Goal: Information Seeking & Learning: Check status

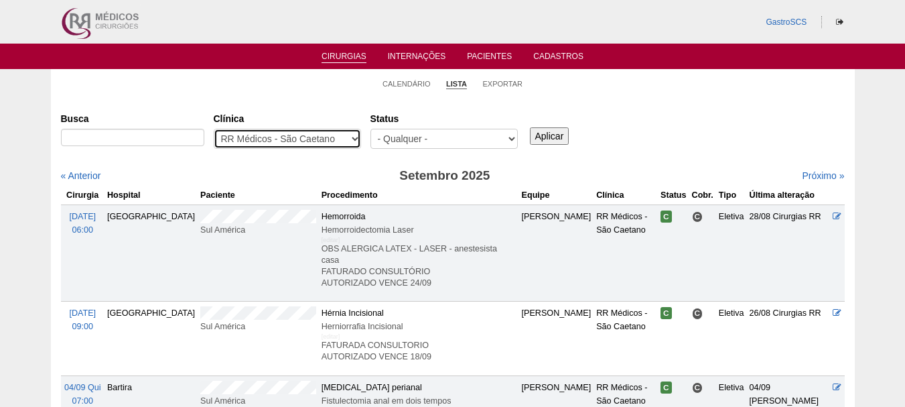
click at [265, 137] on select "- Qualquer - 6R Alphaville Assunção Bartira Brasil Christovão da Gama Cruz Azul…" at bounding box center [287, 139] width 147 height 20
select select "53"
click at [214, 129] on select "- Qualquer - 6R Alphaville Assunção Bartira Brasil Christovão da Gama Cruz Azul…" at bounding box center [287, 139] width 147 height 20
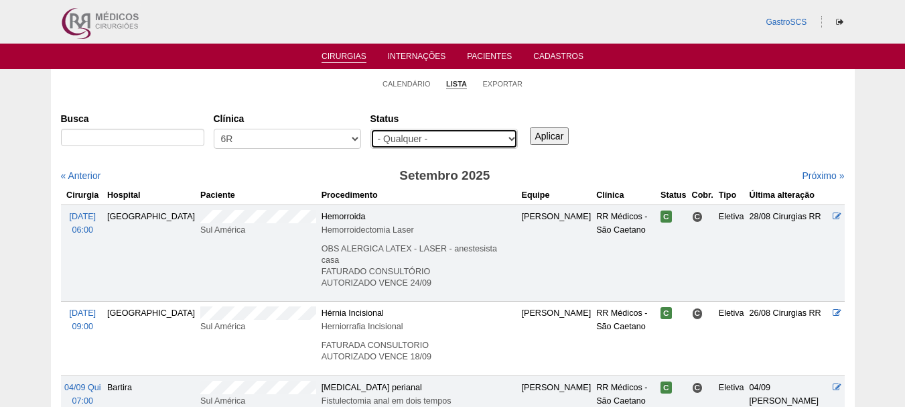
click at [383, 139] on select "- Qualquer - Reservada Confirmada Suspensa Cancelada" at bounding box center [444, 139] width 147 height 20
select select "conf"
click at [371, 129] on select "- Qualquer - Reservada Confirmada Suspensa Cancelada" at bounding box center [444, 139] width 147 height 20
click at [535, 139] on input "Aplicar" at bounding box center [550, 135] width 40 height 17
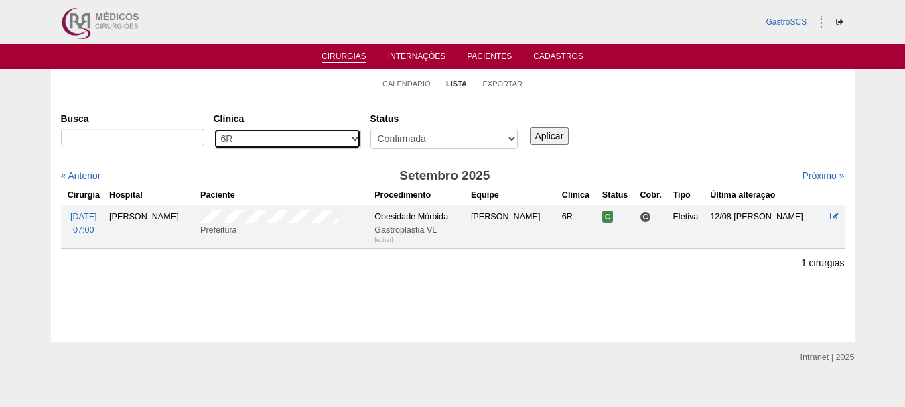
click at [304, 138] on select "- Qualquer - 6R Alphaville Assunção Bartira Brasil Christovão da Gama Cruz Azul…" at bounding box center [287, 139] width 147 height 20
select select "40"
click at [214, 129] on select "- Qualquer - 6R Alphaville Assunção Bartira Brasil Christovão da Gama Cruz Azul…" at bounding box center [287, 139] width 147 height 20
click at [546, 135] on input "Aplicar" at bounding box center [550, 135] width 40 height 17
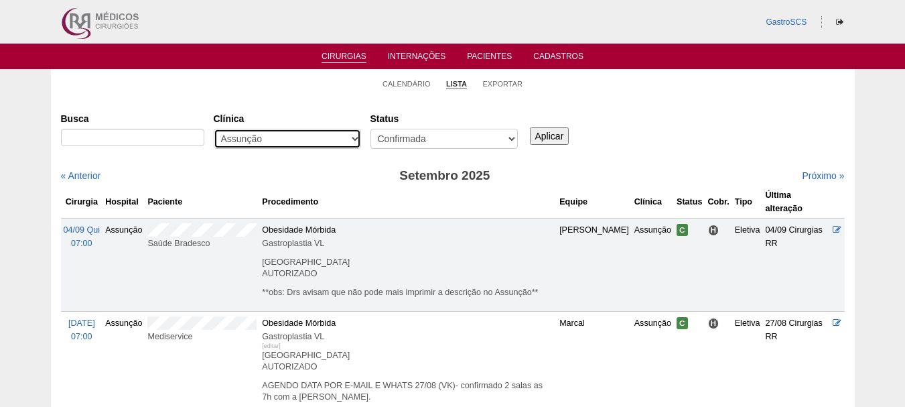
click at [289, 136] on select "- Qualquer - 6R Alphaville Assunção Bartira Brasil Christovão da Gama Cruz Azul…" at bounding box center [287, 139] width 147 height 20
select select "50"
click at [214, 129] on select "- Qualquer - 6R Alphaville Assunção Bartira Brasil Christovão da Gama Cruz Azul…" at bounding box center [287, 139] width 147 height 20
click at [554, 145] on div "Busca Clínica - Qualquer - 6R Alphaville Assunção Bartira Brasil Christovão da …" at bounding box center [453, 131] width 784 height 48
click at [554, 139] on input "Aplicar" at bounding box center [550, 135] width 40 height 17
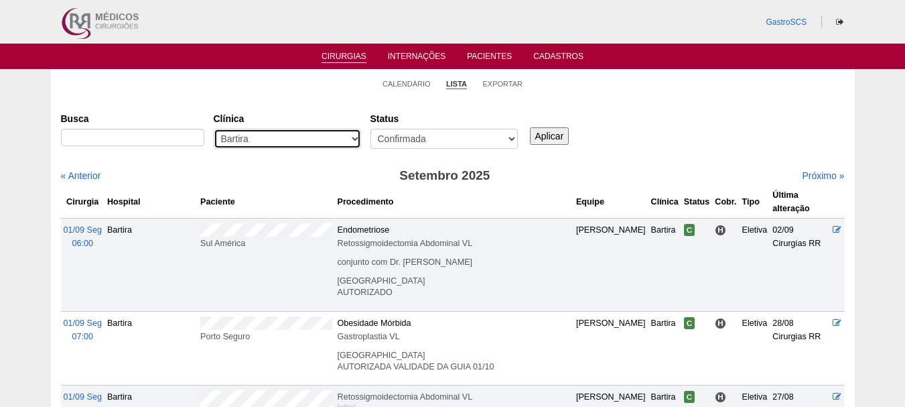
click at [348, 137] on select "- Qualquer - 6R Alphaville Assunção Bartira Brasil Christovão da Gama Cruz Azul…" at bounding box center [287, 139] width 147 height 20
click at [281, 118] on label "Clínica" at bounding box center [287, 118] width 147 height 13
click at [281, 129] on select "- Qualquer - 6R Alphaville Assunção Bartira Brasil Christovão da Gama Cruz Azul…" at bounding box center [287, 139] width 147 height 20
click at [273, 141] on select "- Qualquer - 6R Alphaville Assunção Bartira Brasil Christovão da Gama Cruz Azul…" at bounding box center [287, 139] width 147 height 20
select select "37"
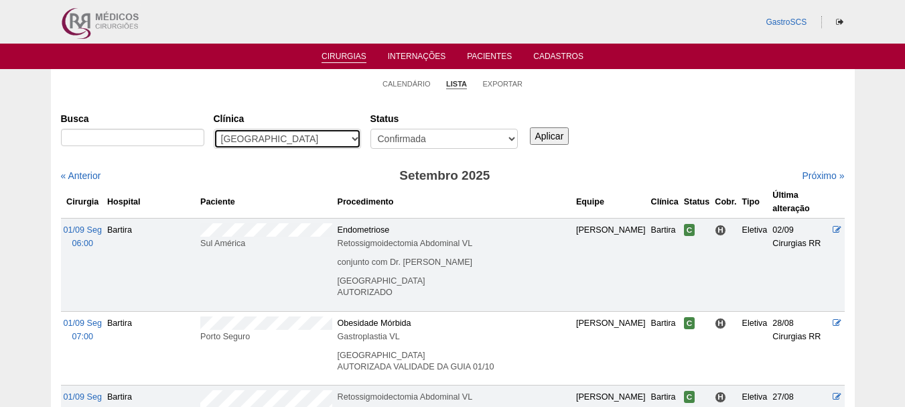
click at [214, 129] on select "- Qualquer - 6R Alphaville Assunção Bartira Brasil Christovão da Gama Cruz Azul…" at bounding box center [287, 139] width 147 height 20
click at [559, 139] on input "Aplicar" at bounding box center [550, 135] width 40 height 17
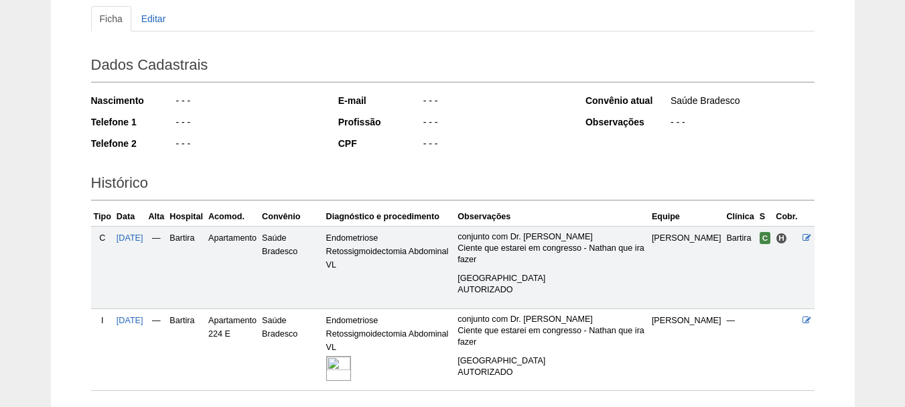
scroll to position [247, 0]
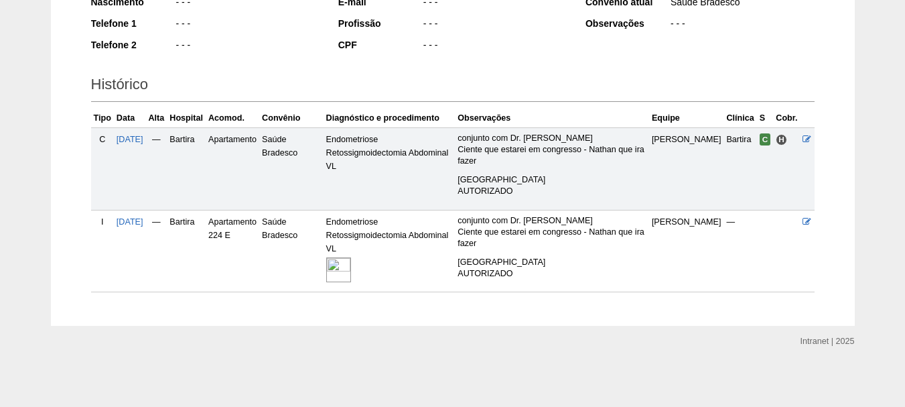
click at [351, 271] on img at bounding box center [338, 269] width 25 height 25
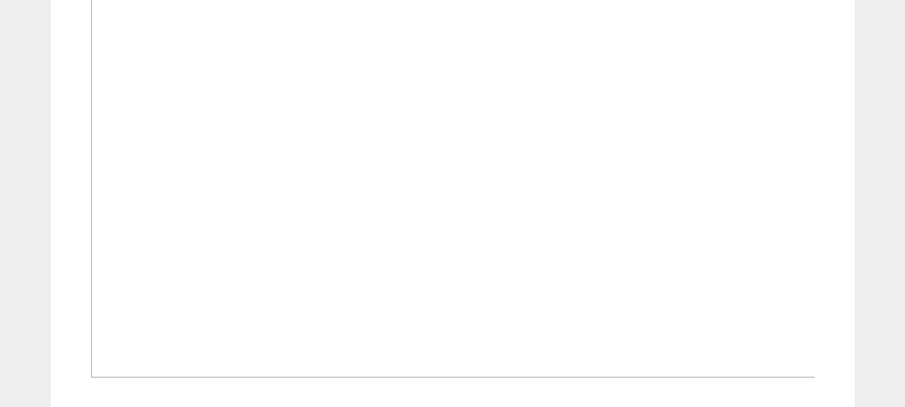
scroll to position [603, 0]
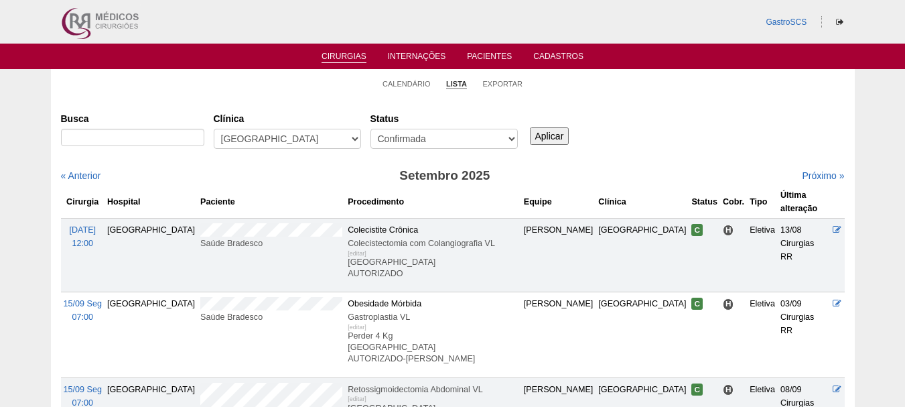
scroll to position [67, 0]
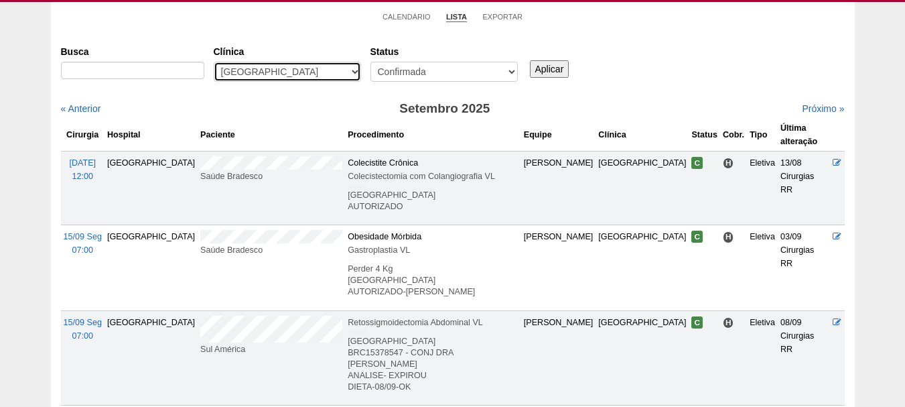
click at [308, 70] on select "- Qualquer - 6R Alphaville Assunção Bartira Brasil Christovão da Gama Cruz Azul…" at bounding box center [287, 72] width 147 height 20
select select "73"
click at [214, 62] on select "- Qualquer - 6R Alphaville Assunção Bartira Brasil Christovão da Gama Cruz Azul…" at bounding box center [287, 72] width 147 height 20
click at [541, 67] on input "Aplicar" at bounding box center [550, 68] width 40 height 17
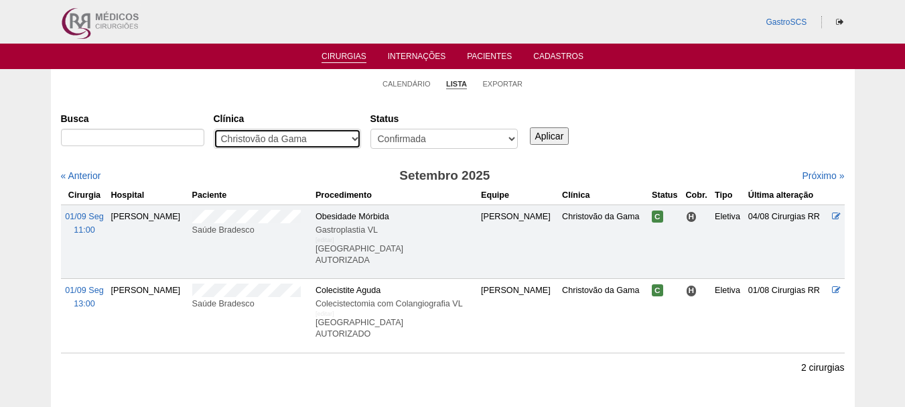
click at [298, 140] on select "- Qualquer - 6R Alphaville Assunção Bartira Brasil Christovão da Gama Cruz Azul…" at bounding box center [287, 139] width 147 height 20
select select "74"
click at [214, 129] on select "- Qualquer - 6R Alphaville Assunção Bartira Brasil Christovão da Gama Cruz Azul…" at bounding box center [287, 139] width 147 height 20
click at [552, 139] on input "Aplicar" at bounding box center [550, 135] width 40 height 17
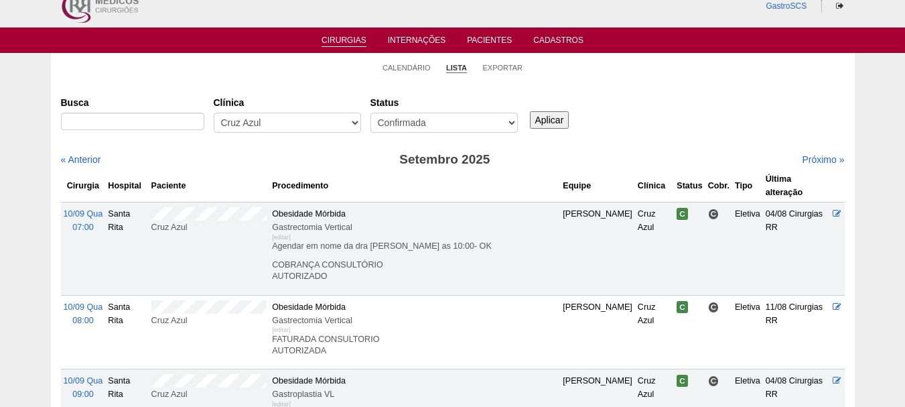
scroll to position [67, 0]
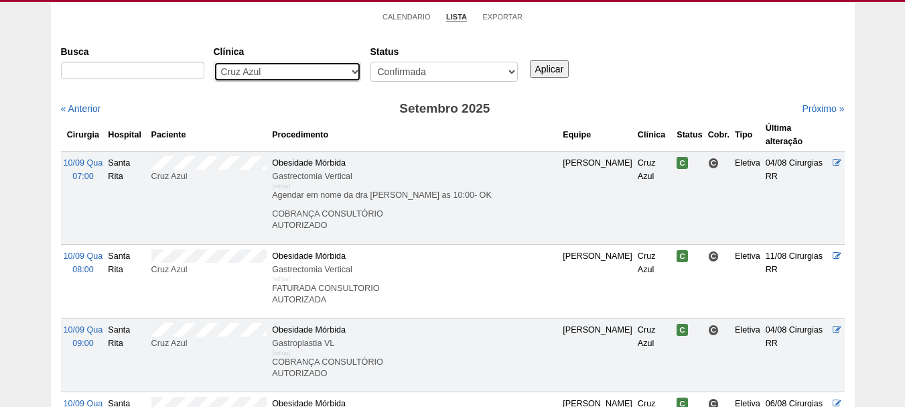
click at [311, 74] on select "- Qualquer - 6R Alphaville Assunção Bartira Brasil Christovão da Gama Cruz Azul…" at bounding box center [287, 72] width 147 height 20
select select "72"
click at [214, 62] on select "- Qualquer - 6R Alphaville Assunção Bartira Brasil Christovão da Gama Cruz Azul…" at bounding box center [287, 72] width 147 height 20
click at [535, 77] on input "Aplicar" at bounding box center [550, 68] width 40 height 17
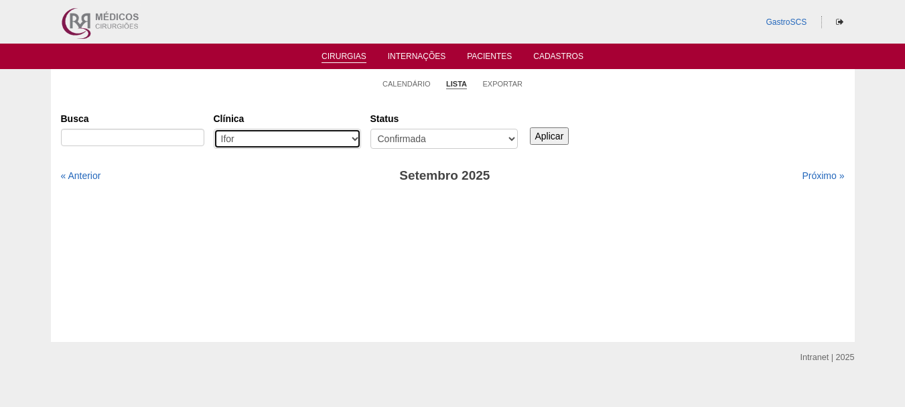
click at [286, 140] on select "- Qualquer - 6R Alphaville Assunção Bartira Brasil Christovão da Gama Cruz Azul…" at bounding box center [287, 139] width 147 height 20
select select "57"
click at [214, 129] on select "- Qualquer - 6R Alphaville Assunção Bartira Brasil Christovão da Gama Cruz Azul…" at bounding box center [287, 139] width 147 height 20
click at [549, 138] on input "Aplicar" at bounding box center [550, 135] width 40 height 17
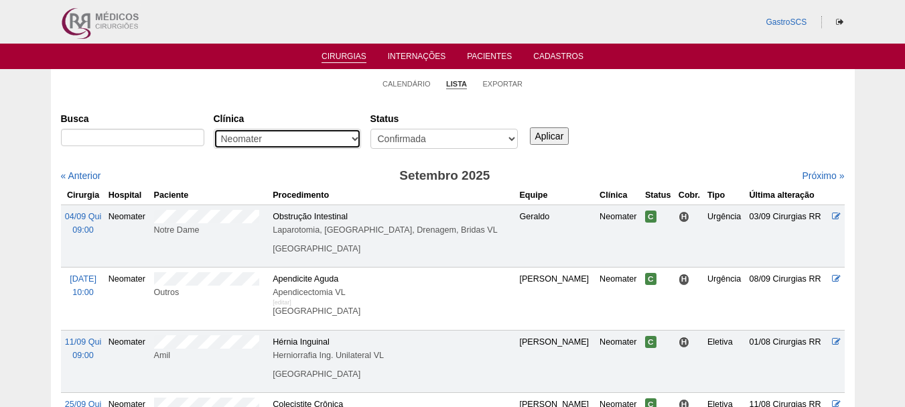
click at [329, 138] on select "- Qualquer - 6R Alphaville Assunção Bartira Brasil Christovão da Gama Cruz Azul…" at bounding box center [287, 139] width 147 height 20
select select "24"
click at [214, 129] on select "- Qualquer - 6R Alphaville Assunção Bartira Brasil Christovão da Gama Cruz Azul…" at bounding box center [287, 139] width 147 height 20
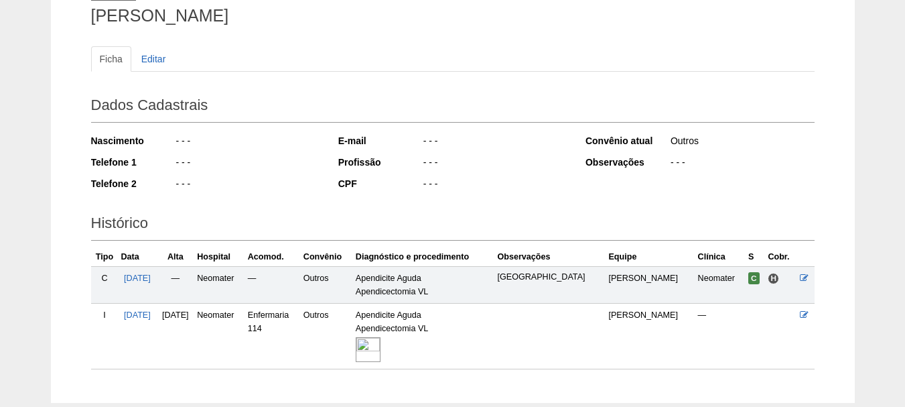
scroll to position [185, 0]
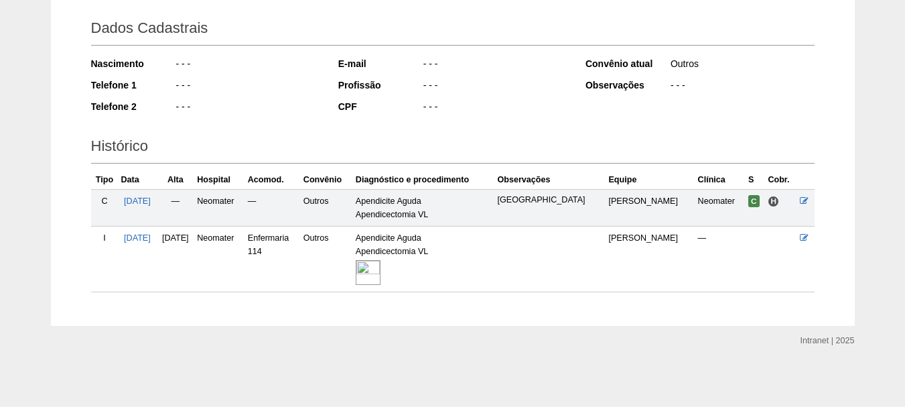
click at [381, 277] on img at bounding box center [368, 272] width 25 height 25
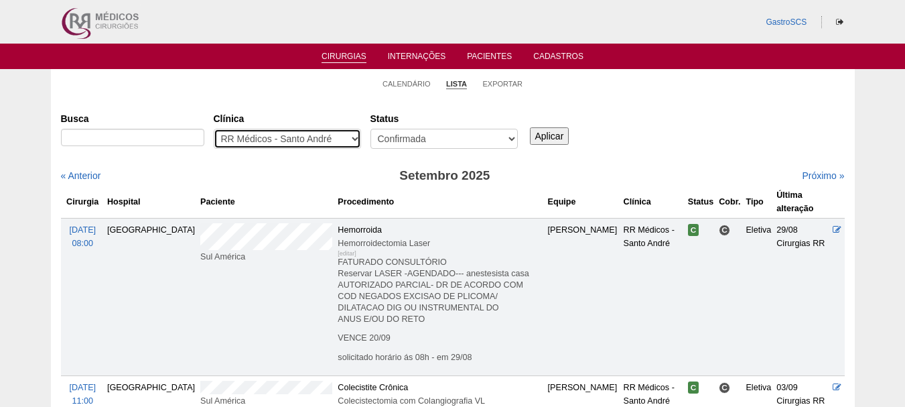
click at [332, 136] on select "- Qualquer - 6R Alphaville Assunção Bartira Brasil Christovão da Gama Cruz Azul…" at bounding box center [287, 139] width 147 height 20
select select "25"
click at [214, 129] on select "- Qualquer - 6R Alphaville Assunção Bartira Brasil Christovão da Gama Cruz Azul…" at bounding box center [287, 139] width 147 height 20
click at [560, 137] on input "Aplicar" at bounding box center [550, 135] width 40 height 17
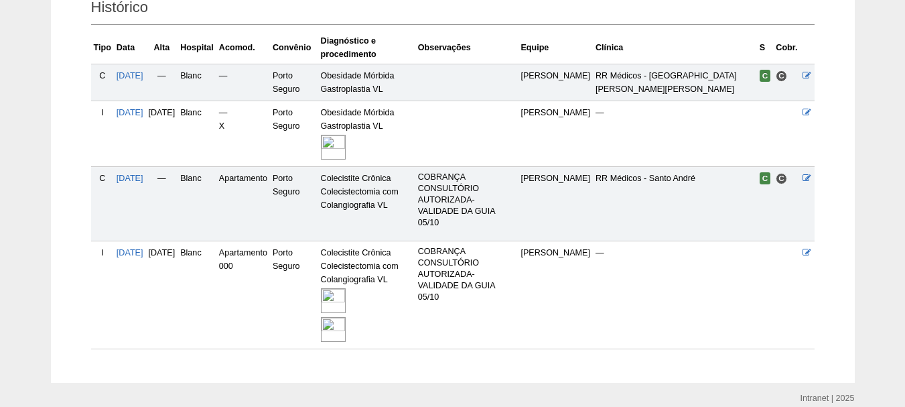
scroll to position [344, 0]
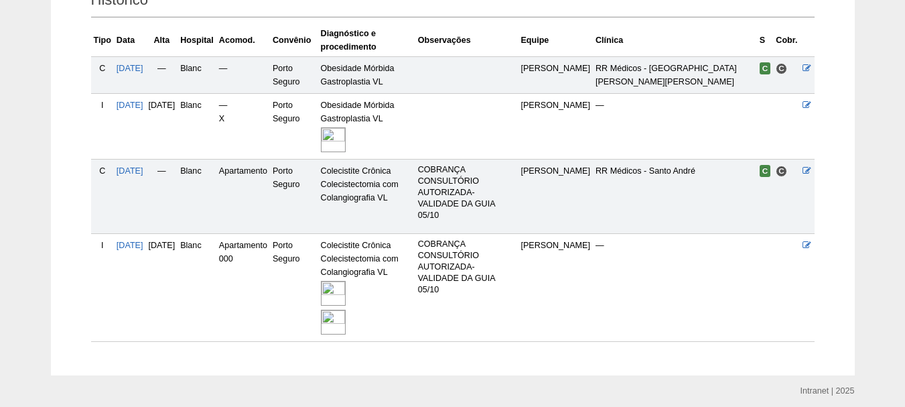
click at [346, 281] on img at bounding box center [333, 293] width 25 height 25
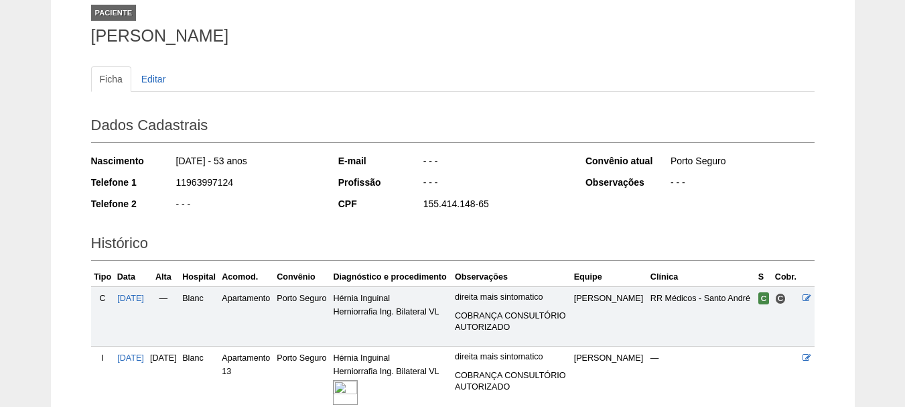
scroll to position [207, 0]
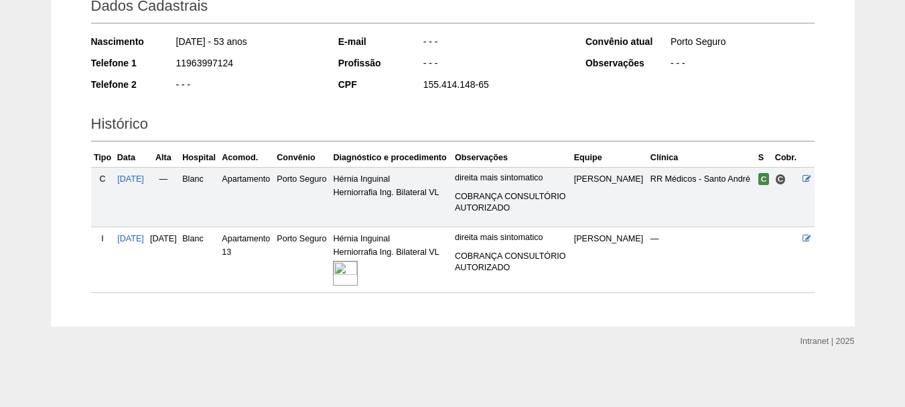
click at [358, 268] on img at bounding box center [345, 273] width 25 height 25
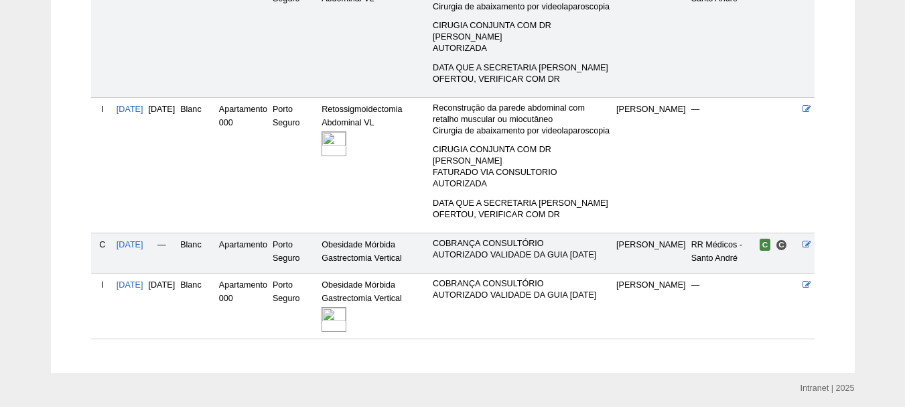
scroll to position [438, 0]
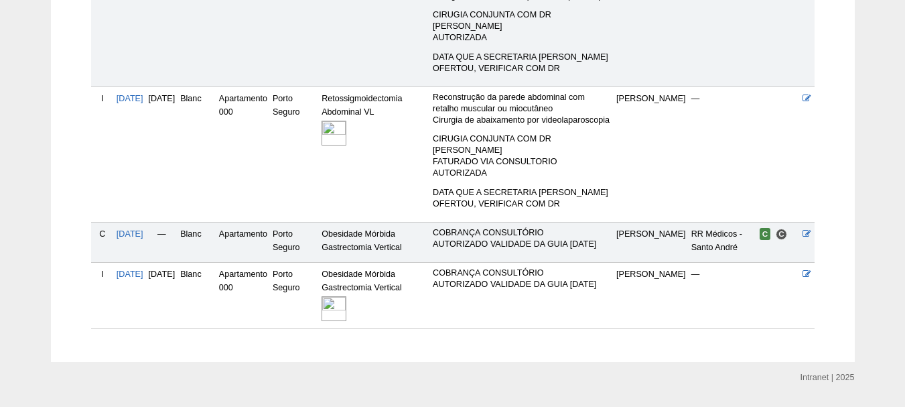
click at [346, 296] on img at bounding box center [334, 308] width 25 height 25
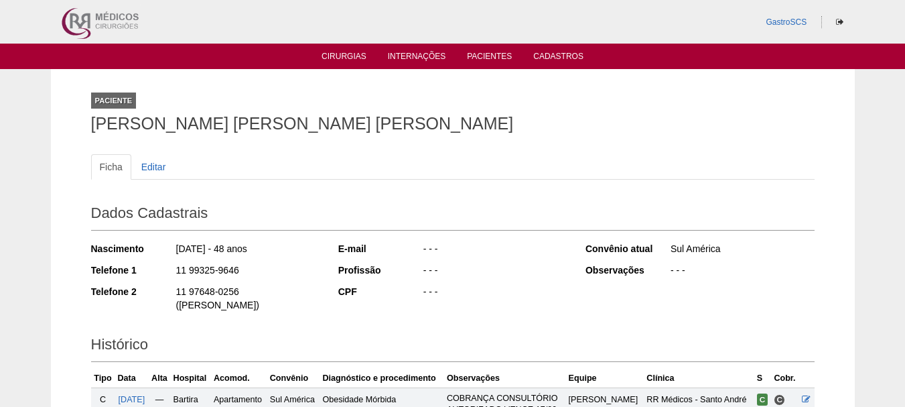
scroll to position [188, 0]
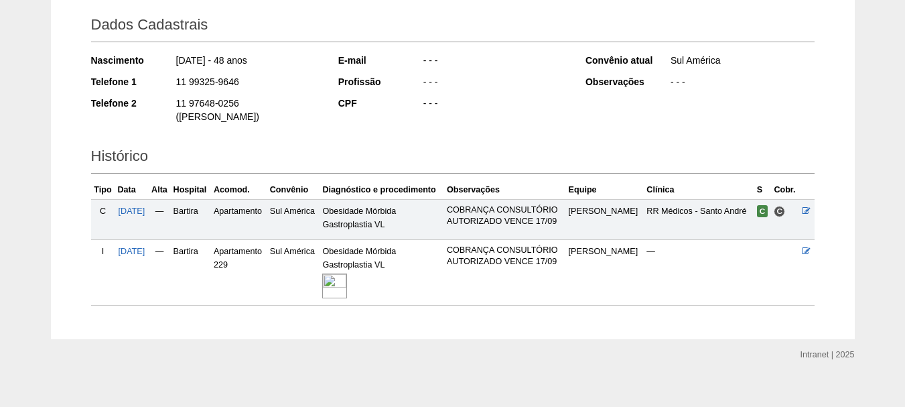
click at [347, 273] on img at bounding box center [334, 285] width 25 height 25
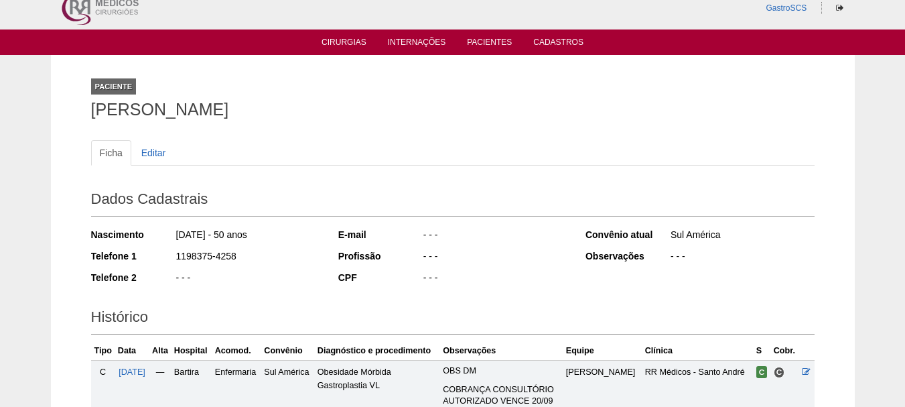
scroll to position [207, 0]
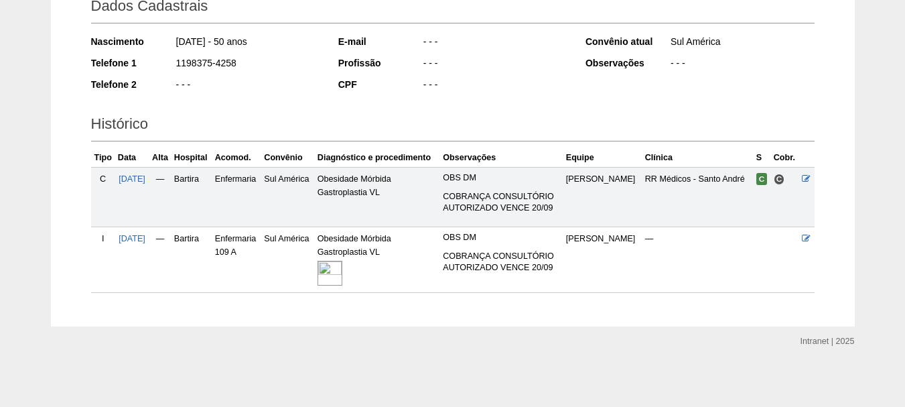
click at [342, 280] on img at bounding box center [330, 273] width 25 height 25
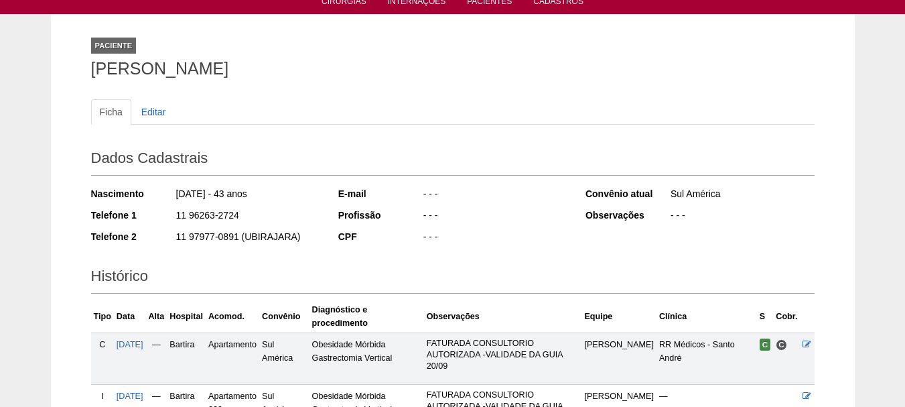
scroll to position [188, 0]
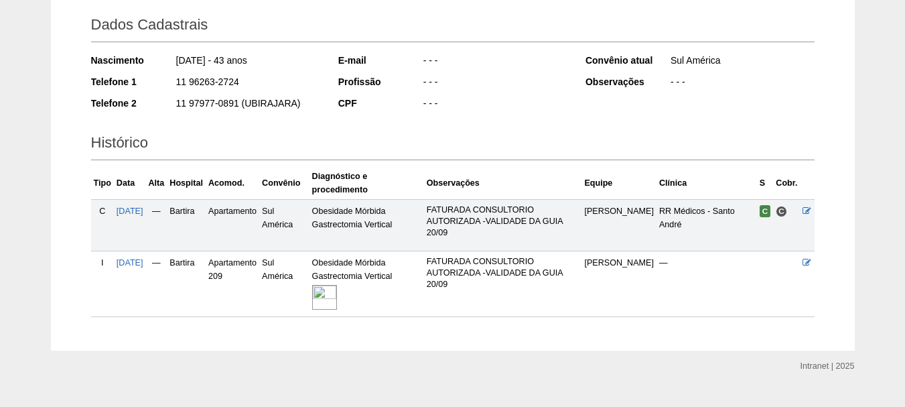
click at [337, 285] on img at bounding box center [324, 297] width 25 height 25
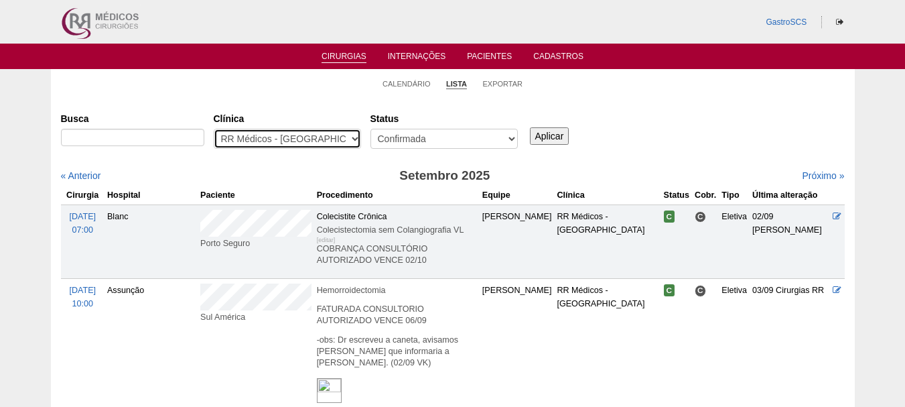
click at [287, 135] on select "- Qualquer - 6R Alphaville Assunção Bartira Brasil Christovão da Gama Cruz Azul…" at bounding box center [287, 139] width 147 height 20
click at [214, 129] on select "- Qualquer - 6R Alphaville Assunção Bartira Brasil Christovão da Gama Cruz Azul…" at bounding box center [287, 139] width 147 height 20
drag, startPoint x: 273, startPoint y: 139, endPoint x: 274, endPoint y: 146, distance: 6.7
click at [273, 139] on select "- Qualquer - 6R Alphaville Assunção Bartira Brasil Christovão da Gama Cruz Azul…" at bounding box center [287, 139] width 147 height 20
select select "49"
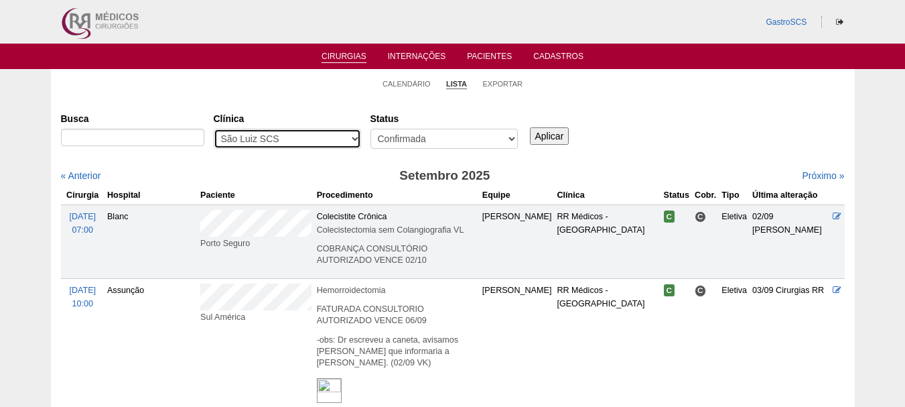
click at [214, 129] on select "- Qualquer - 6R Alphaville Assunção Bartira Brasil Christovão da Gama Cruz Azul…" at bounding box center [287, 139] width 147 height 20
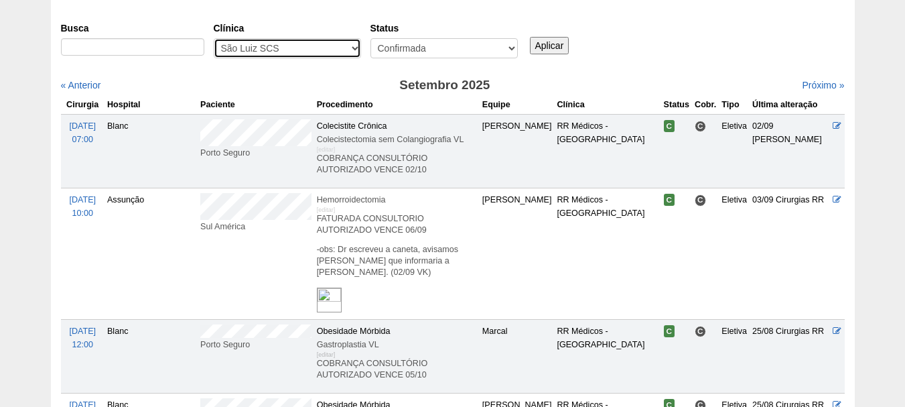
scroll to position [67, 0]
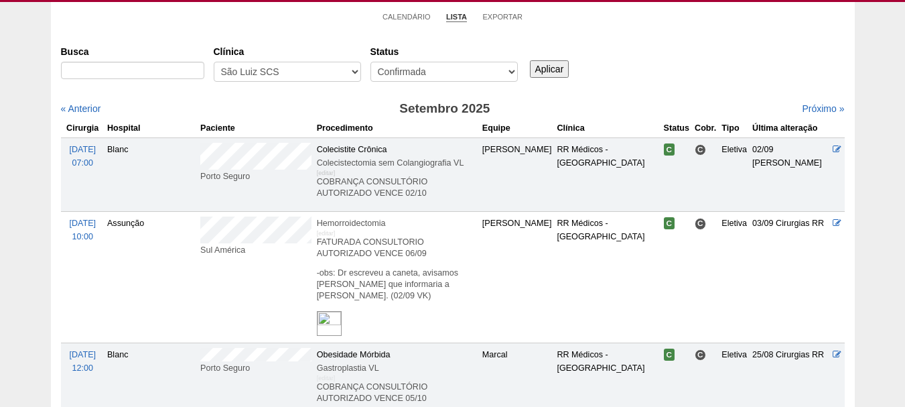
click at [551, 75] on input "Aplicar" at bounding box center [550, 68] width 40 height 17
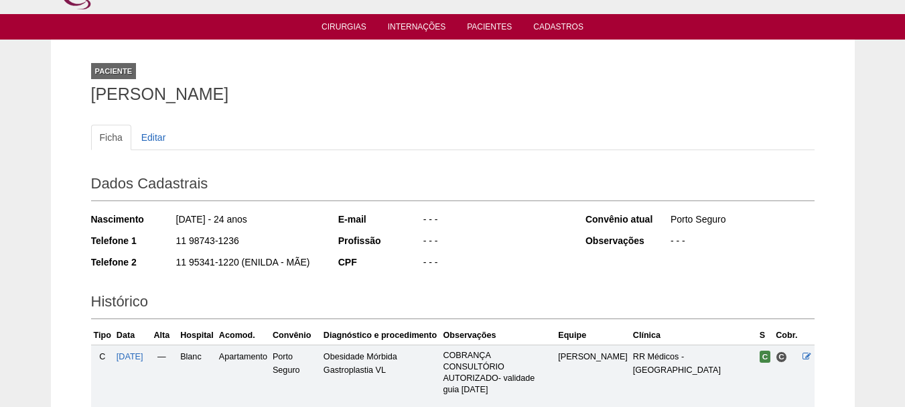
scroll to position [335, 0]
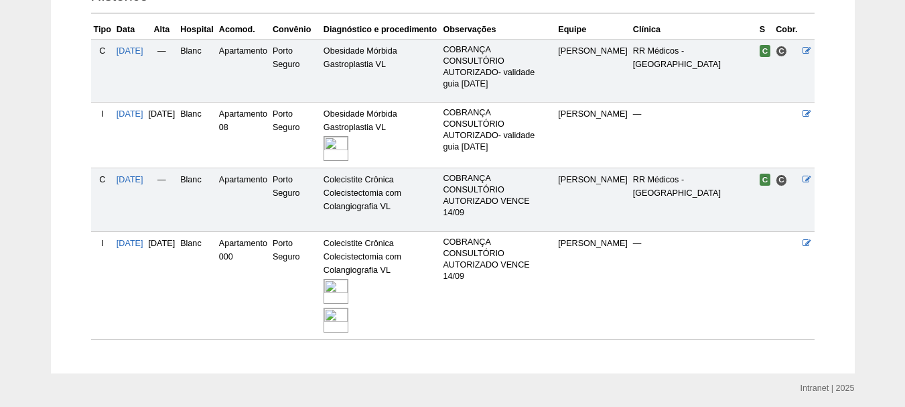
click at [348, 308] on img at bounding box center [336, 320] width 25 height 25
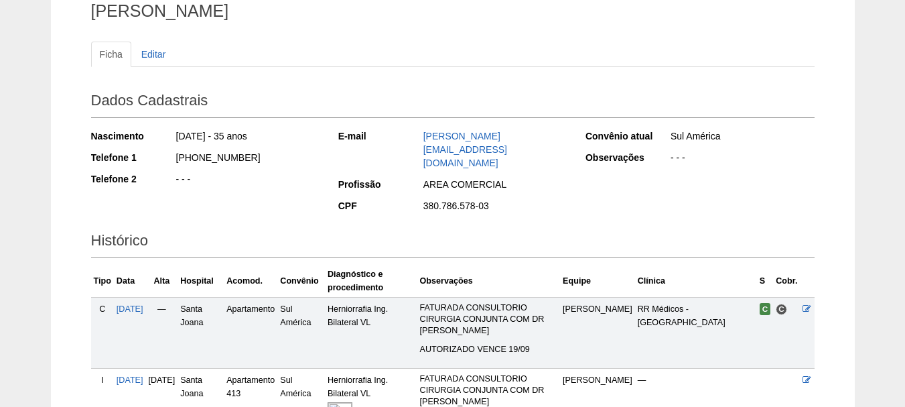
scroll to position [237, 0]
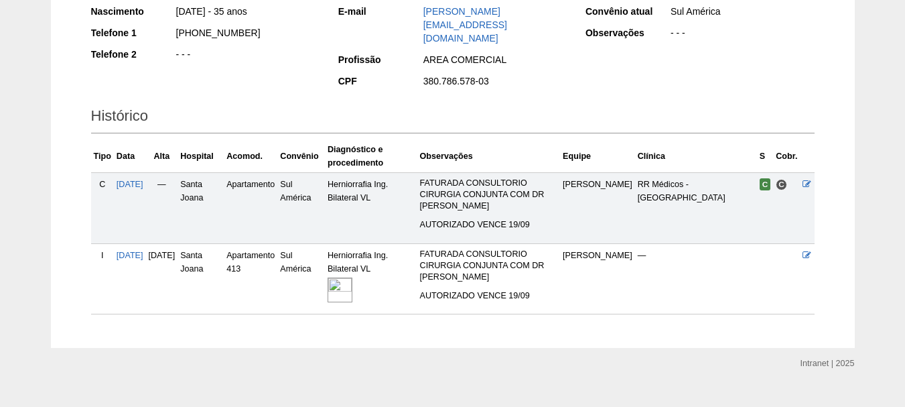
click at [352, 277] on img at bounding box center [340, 289] width 25 height 25
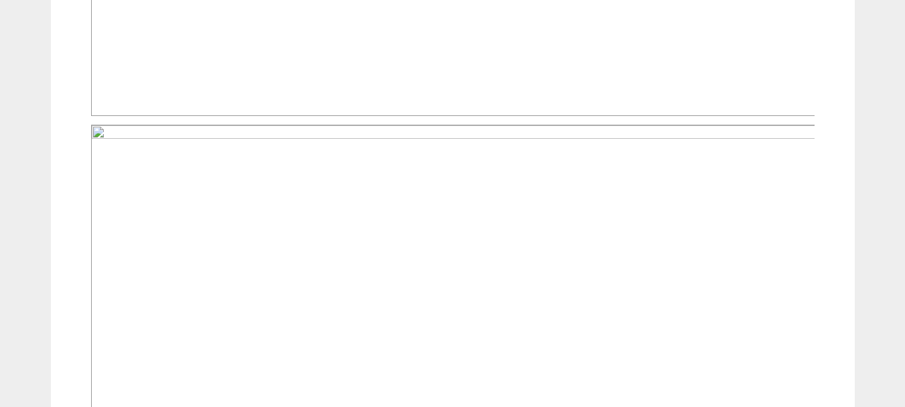
scroll to position [1005, 0]
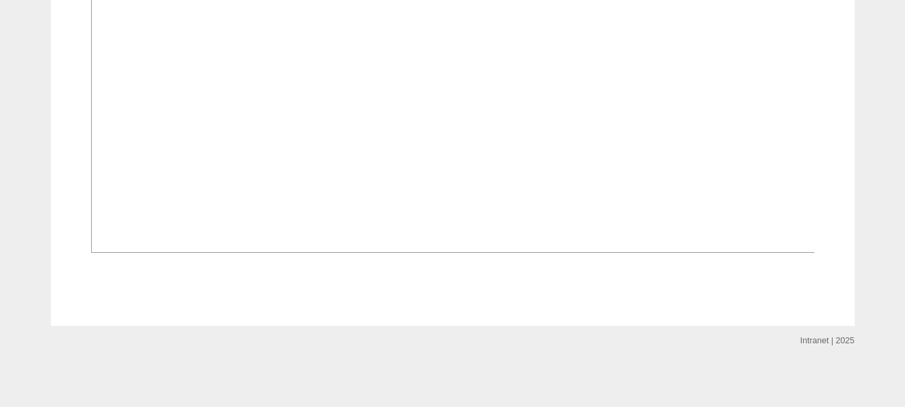
scroll to position [1163, 0]
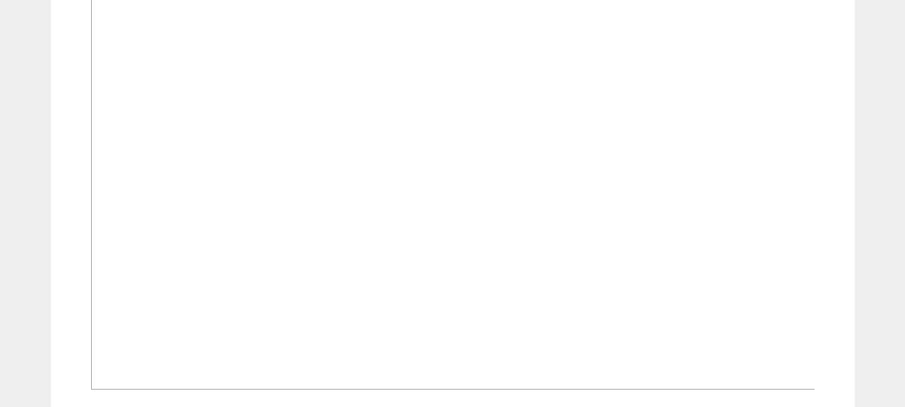
scroll to position [402, 0]
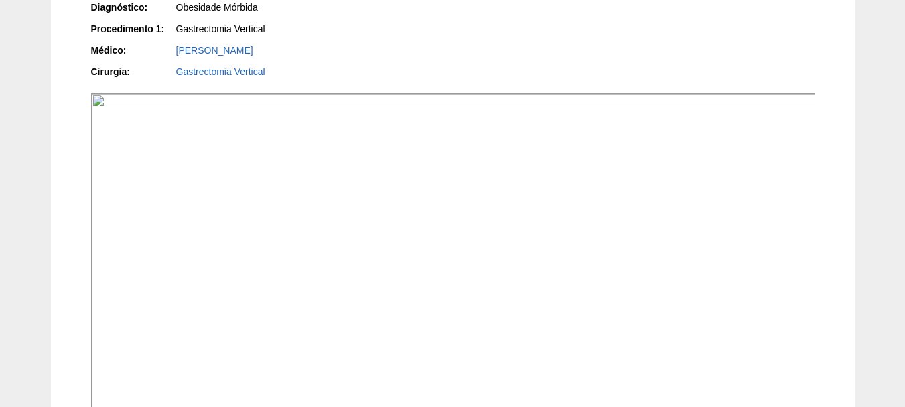
scroll to position [503, 0]
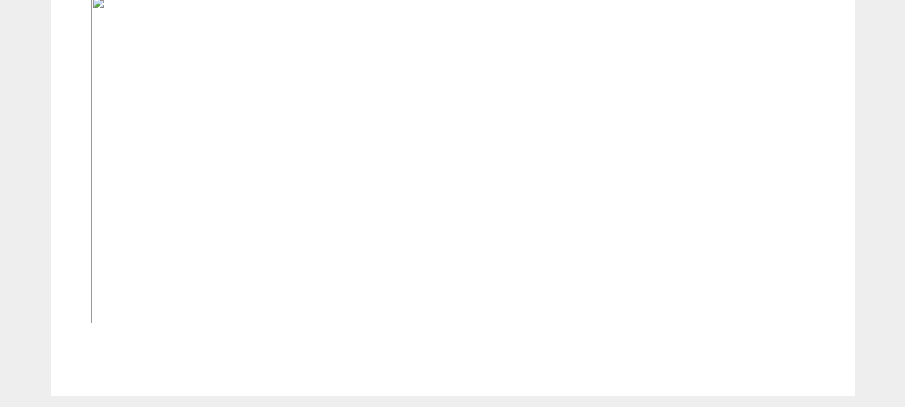
scroll to position [1500, 0]
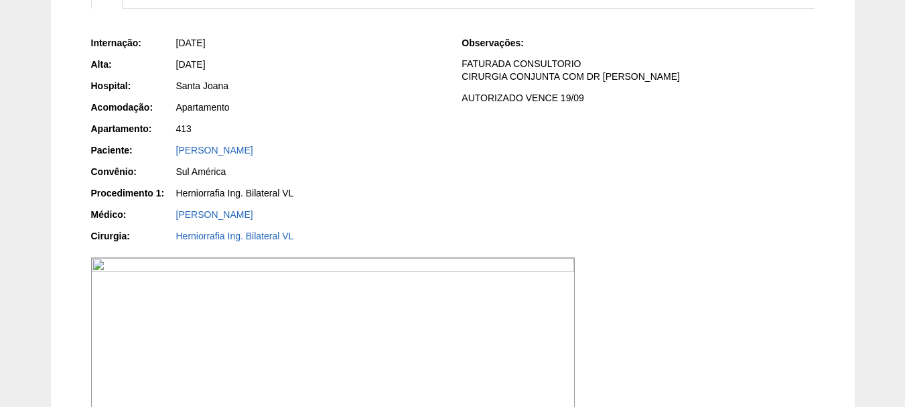
scroll to position [163, 0]
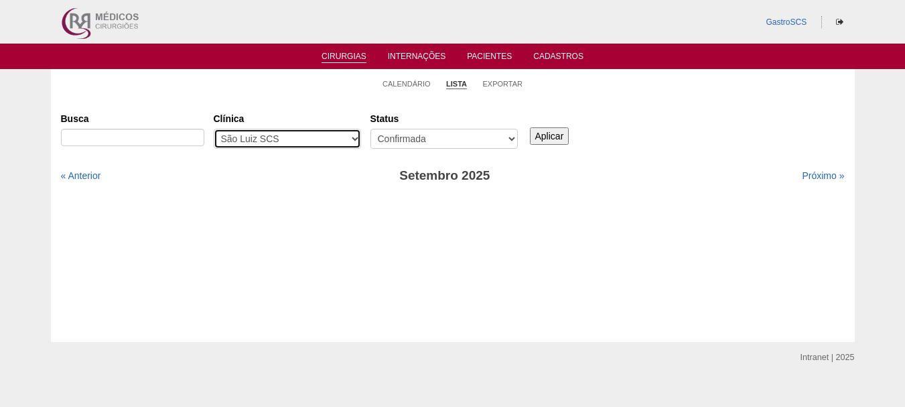
click at [331, 140] on select "- Qualquer - 6R Alphaville Assunção Bartira Brasil Christovão da Gama Cruz Azul…" at bounding box center [287, 139] width 147 height 20
